Goal: Browse casually: Explore the website without a specific task or goal

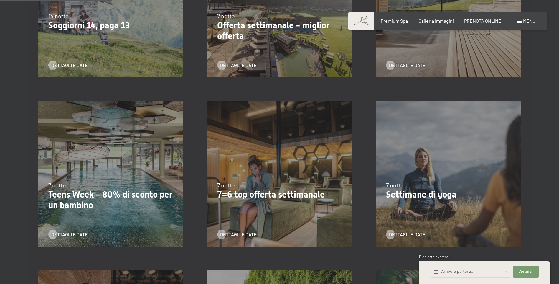
scroll to position [413, 0]
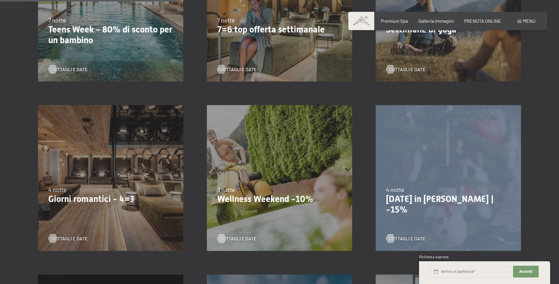
drag, startPoint x: 559, startPoint y: 98, endPoint x: 560, endPoint y: 109, distance: 11.8
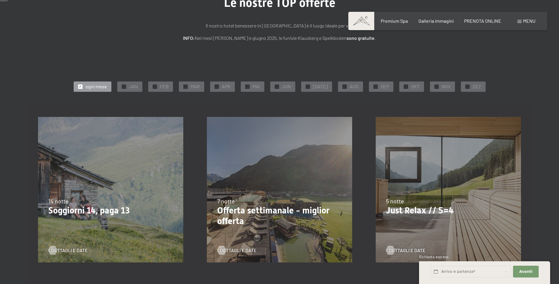
scroll to position [0, 0]
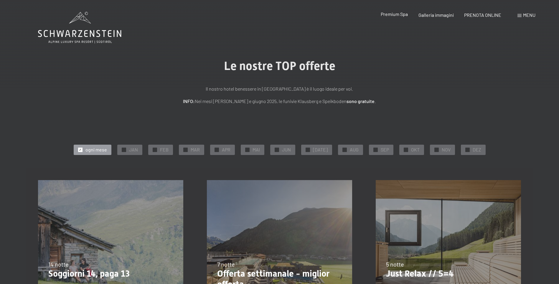
click at [387, 15] on span "Premium Spa" at bounding box center [394, 14] width 27 height 6
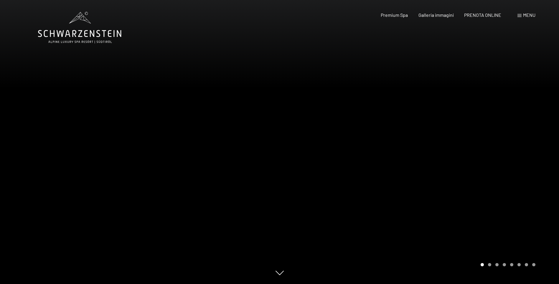
click at [489, 266] on div "Carousel Page 2" at bounding box center [489, 264] width 3 height 3
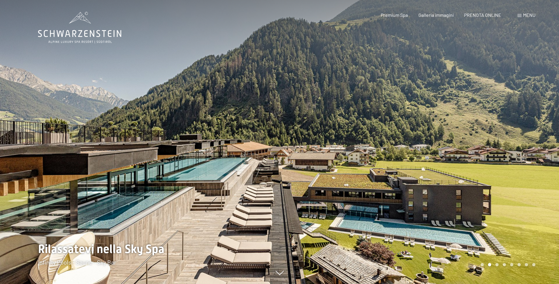
click at [496, 265] on div "Carousel Page 3" at bounding box center [497, 264] width 3 height 3
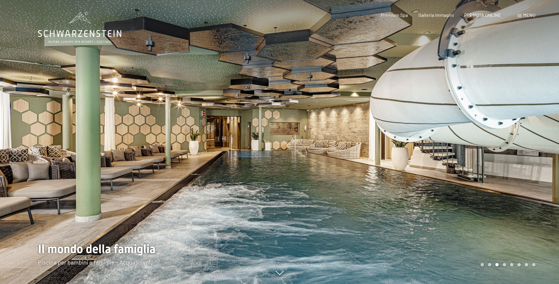
click at [504, 264] on div "Carousel Page 4" at bounding box center [504, 264] width 3 height 3
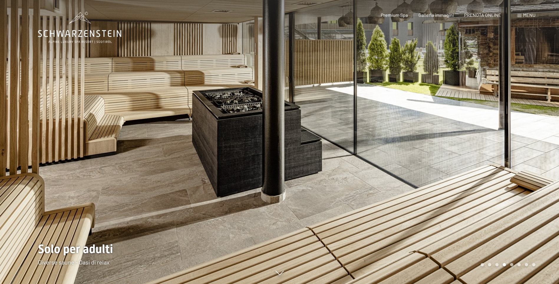
click at [512, 264] on div "Carousel Page 5" at bounding box center [512, 264] width 3 height 3
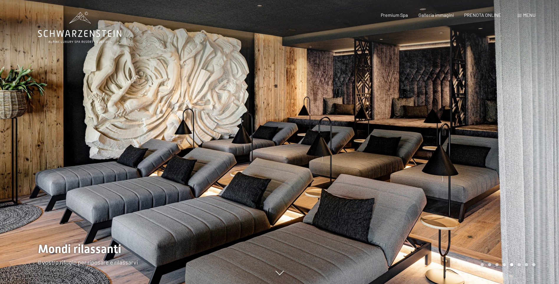
click at [519, 264] on div "Carousel Page 6" at bounding box center [519, 264] width 3 height 3
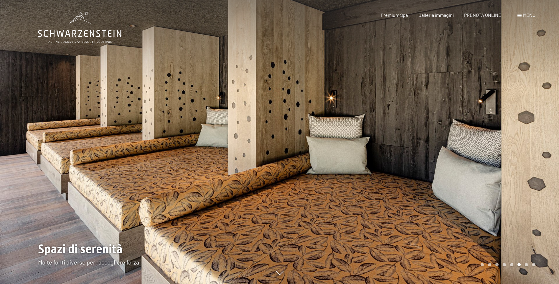
click at [525, 264] on div "Carousel Pagination" at bounding box center [507, 264] width 57 height 3
click at [526, 264] on div "Carousel Page 7" at bounding box center [526, 264] width 3 height 3
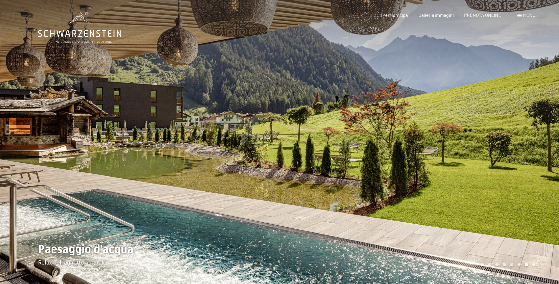
click at [533, 264] on div "Carousel Page 8" at bounding box center [534, 264] width 3 height 3
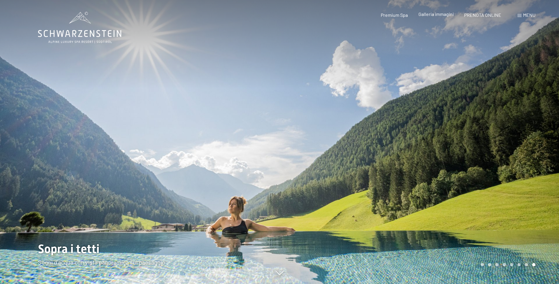
click at [446, 13] on span "Galleria immagini" at bounding box center [436, 14] width 35 height 6
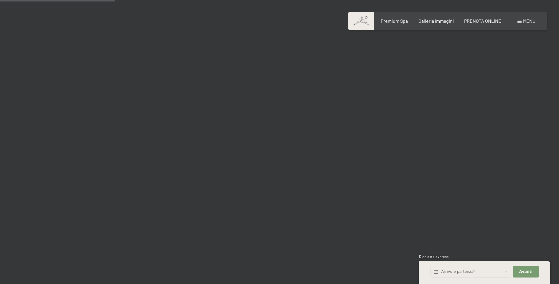
scroll to position [1567, 0]
